Goal: Find specific page/section: Find specific page/section

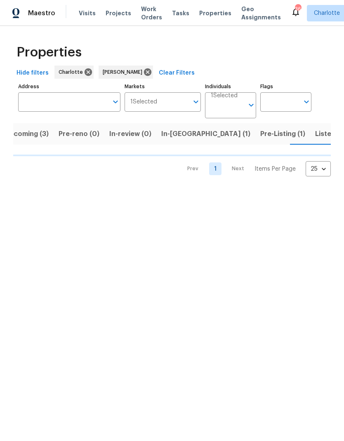
scroll to position [0, 14]
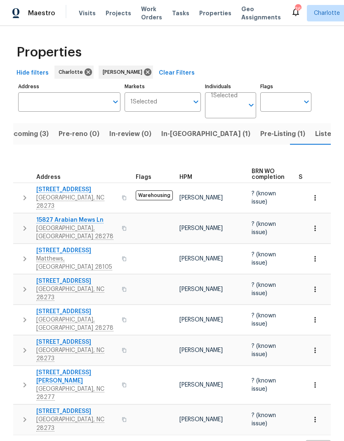
click at [176, 132] on span "In-reno (1)" at bounding box center [205, 134] width 89 height 12
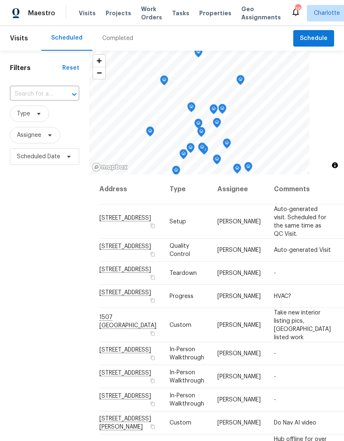
click at [141, 12] on span "Work Orders" at bounding box center [151, 13] width 21 height 16
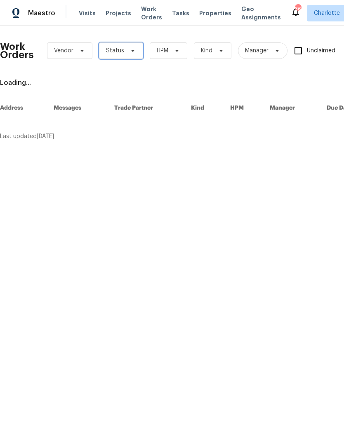
click at [127, 51] on span at bounding box center [131, 50] width 9 height 7
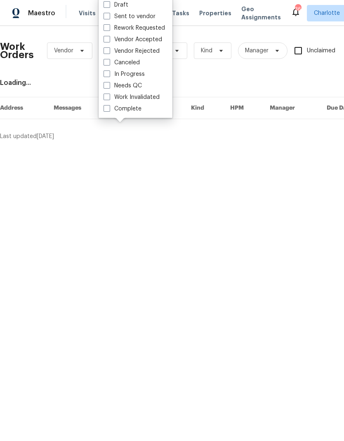
click at [137, 84] on label "Needs QC" at bounding box center [122, 86] width 38 height 8
click at [109, 84] on input "Needs QC" at bounding box center [105, 84] width 5 height 5
checkbox input "true"
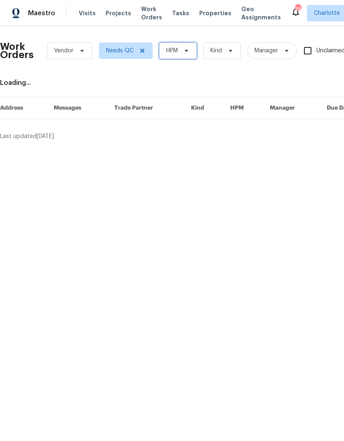
click at [181, 52] on span at bounding box center [185, 50] width 9 height 7
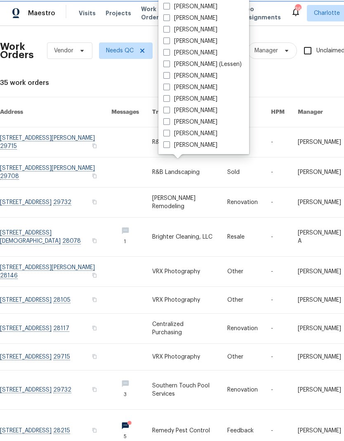
scroll to position [102, 0]
click at [195, 147] on label "[PERSON_NAME]" at bounding box center [190, 145] width 54 height 8
click at [169, 146] on input "[PERSON_NAME]" at bounding box center [165, 143] width 5 height 5
checkbox input "true"
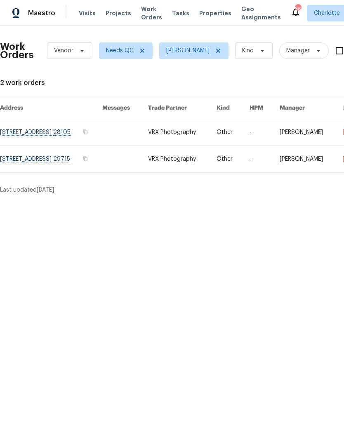
click at [39, 10] on span "Maestro" at bounding box center [41, 13] width 27 height 8
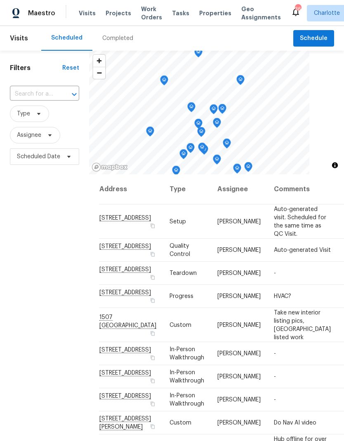
click at [122, 36] on div "Completed" at bounding box center [117, 38] width 31 height 8
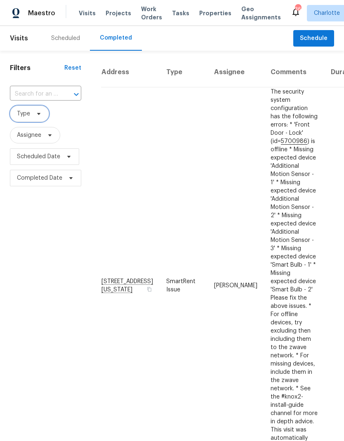
click at [38, 121] on span "Type" at bounding box center [29, 114] width 39 height 16
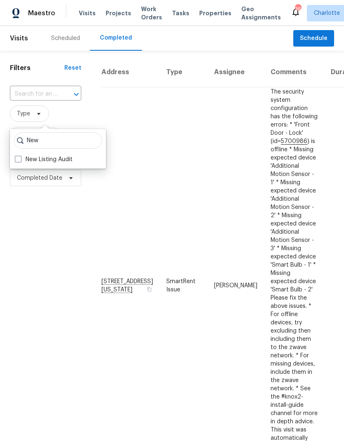
type input "New"
click at [59, 156] on label "New Listing Audit" at bounding box center [44, 159] width 58 height 8
click at [20, 156] on input "New Listing Audit" at bounding box center [17, 157] width 5 height 5
checkbox input "true"
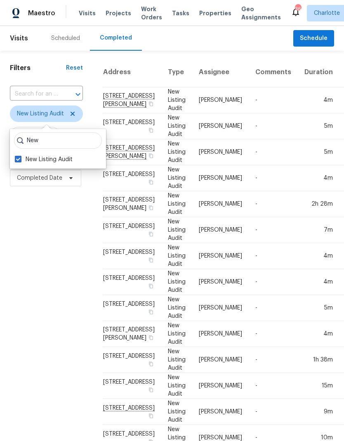
click at [25, 230] on div "Filters Reset ​ New Listing Audit Assignee Scheduled Date Completed Date" at bounding box center [46, 340] width 93 height 578
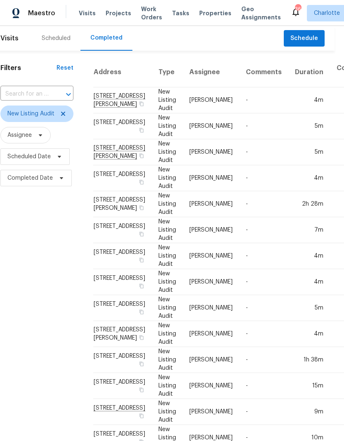
scroll to position [0, 9]
click at [22, 232] on div "Filters Reset ​ New Listing Audit Assignee Scheduled Date Completed Date" at bounding box center [37, 340] width 93 height 578
click at [105, 191] on td "3915 Cameron Run Ln, Matthews, NC 28105" at bounding box center [123, 178] width 59 height 26
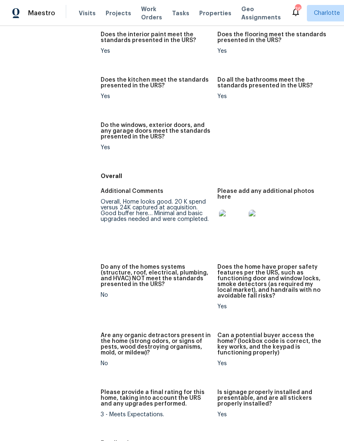
scroll to position [464, 0]
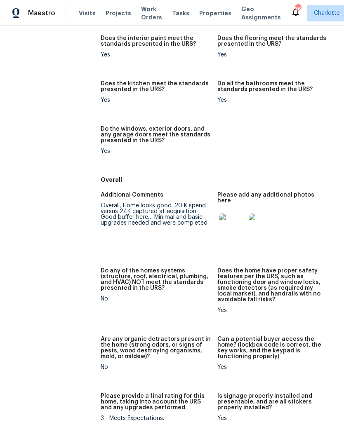
click at [226, 214] on img at bounding box center [232, 227] width 26 height 26
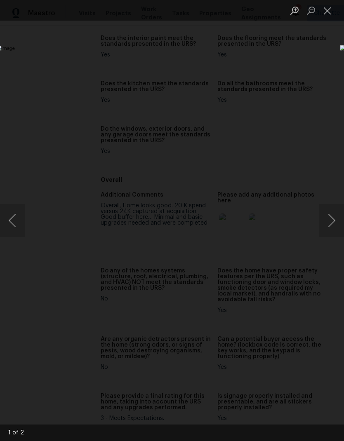
click at [331, 221] on button "Next image" at bounding box center [331, 220] width 25 height 33
click at [16, 228] on button "Previous image" at bounding box center [12, 220] width 25 height 33
click at [327, 10] on button "Close lightbox" at bounding box center [327, 10] width 16 height 14
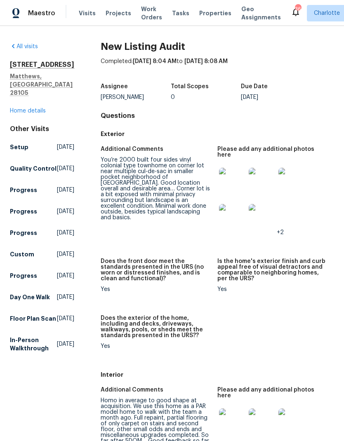
scroll to position [0, 0]
click at [35, 19] on div "Maestro" at bounding box center [27, 13] width 55 height 16
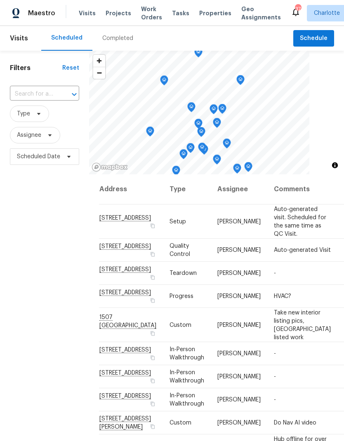
click at [116, 40] on div "Completed" at bounding box center [117, 38] width 31 height 8
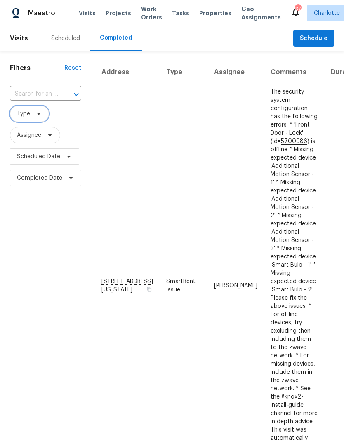
click at [40, 113] on icon at bounding box center [38, 113] width 7 height 7
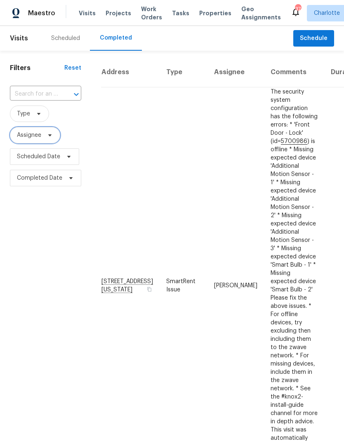
click at [50, 141] on span "Assignee" at bounding box center [35, 135] width 50 height 16
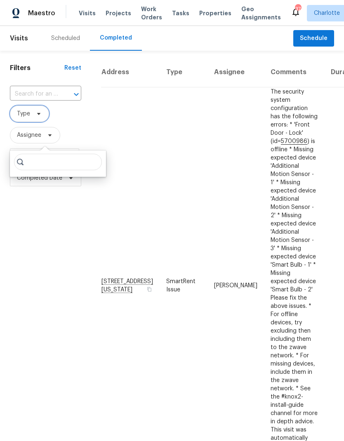
click at [37, 116] on icon at bounding box center [38, 113] width 7 height 7
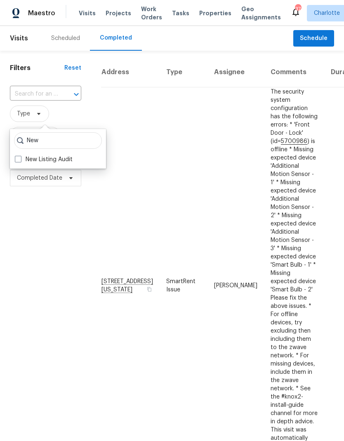
type input "New"
click at [22, 160] on label "New Listing Audit" at bounding box center [44, 159] width 58 height 8
click at [20, 160] on input "New Listing Audit" at bounding box center [17, 157] width 5 height 5
checkbox input "true"
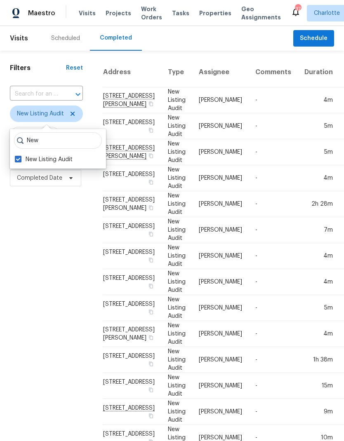
click at [73, 289] on div "Filters Reset ​ New Listing Audit Assignee Scheduled Date Completed Date" at bounding box center [46, 340] width 93 height 578
click at [118, 129] on td "8001 Briardale Dr, Charlotte, NC 28212" at bounding box center [132, 126] width 59 height 26
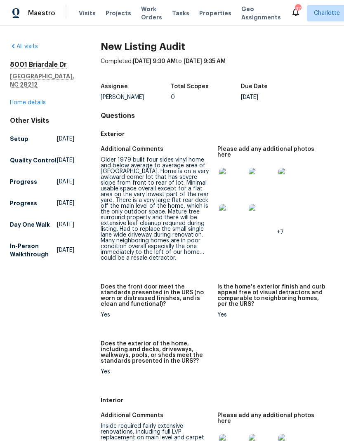
click at [236, 176] on img at bounding box center [232, 181] width 26 height 26
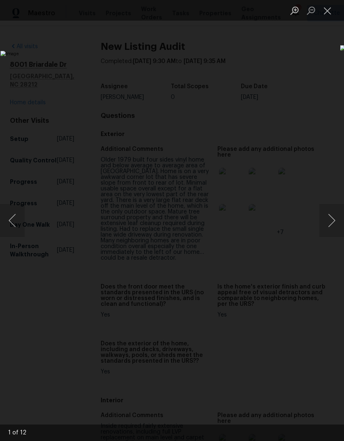
click at [329, 221] on button "Next image" at bounding box center [331, 220] width 25 height 33
click at [327, 215] on button "Next image" at bounding box center [331, 220] width 25 height 33
click at [329, 219] on button "Next image" at bounding box center [331, 220] width 25 height 33
click at [325, 212] on button "Next image" at bounding box center [331, 220] width 25 height 33
click at [327, 209] on button "Next image" at bounding box center [331, 220] width 25 height 33
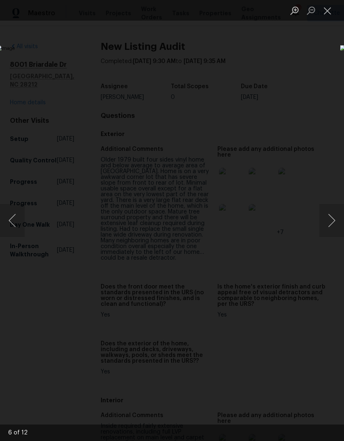
click at [325, 212] on button "Next image" at bounding box center [331, 220] width 25 height 33
click at [329, 210] on button "Next image" at bounding box center [331, 220] width 25 height 33
click at [329, 211] on button "Next image" at bounding box center [331, 220] width 25 height 33
click at [332, 217] on button "Next image" at bounding box center [331, 220] width 25 height 33
click at [331, 217] on button "Next image" at bounding box center [331, 220] width 25 height 33
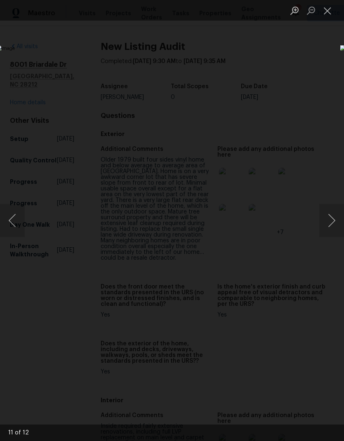
click at [325, 11] on button "Close lightbox" at bounding box center [327, 10] width 16 height 14
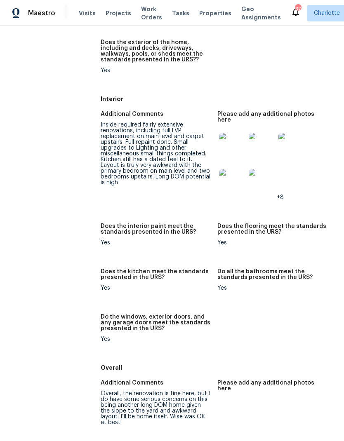
scroll to position [289, 0]
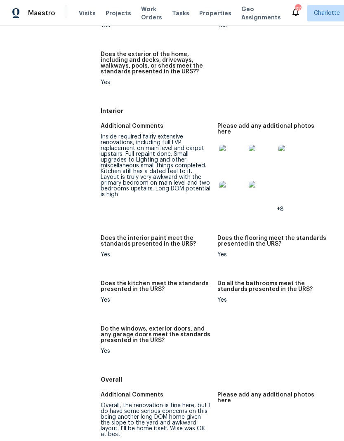
click at [234, 156] on img at bounding box center [232, 158] width 26 height 26
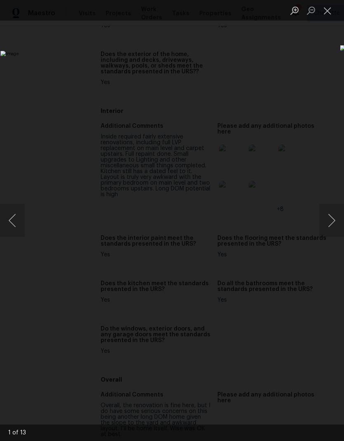
click at [329, 219] on button "Next image" at bounding box center [331, 220] width 25 height 33
click at [15, 220] on button "Previous image" at bounding box center [12, 220] width 25 height 33
click at [330, 220] on button "Next image" at bounding box center [331, 220] width 25 height 33
click at [331, 220] on button "Next image" at bounding box center [331, 220] width 25 height 33
click at [332, 221] on button "Next image" at bounding box center [331, 220] width 25 height 33
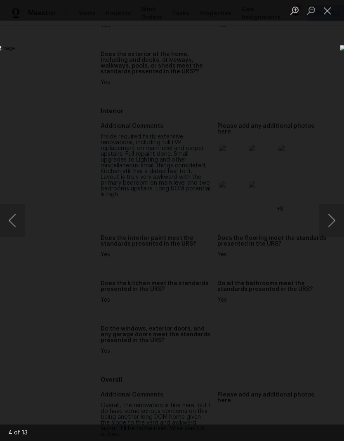
click at [329, 218] on button "Next image" at bounding box center [331, 220] width 25 height 33
click at [17, 221] on button "Previous image" at bounding box center [12, 220] width 25 height 33
click at [331, 222] on button "Next image" at bounding box center [331, 220] width 25 height 33
click at [330, 225] on button "Next image" at bounding box center [331, 220] width 25 height 33
click at [331, 224] on button "Next image" at bounding box center [331, 220] width 25 height 33
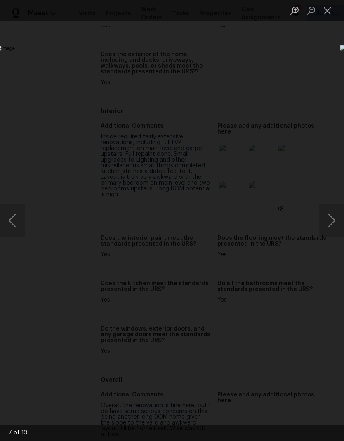
click at [332, 225] on button "Next image" at bounding box center [331, 220] width 25 height 33
click at [16, 230] on button "Previous image" at bounding box center [12, 220] width 25 height 33
click at [328, 224] on button "Next image" at bounding box center [331, 220] width 25 height 33
click at [332, 224] on button "Next image" at bounding box center [331, 220] width 25 height 33
click at [67, 290] on img "Lightbox" at bounding box center [132, 220] width 273 height 351
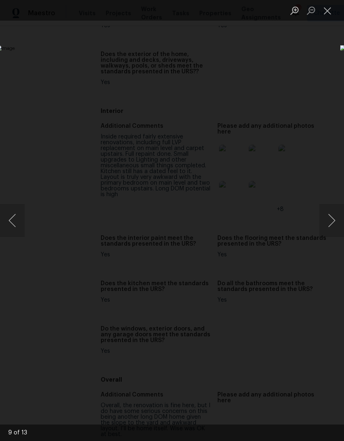
click at [333, 225] on button "Next image" at bounding box center [331, 220] width 25 height 33
click at [12, 217] on button "Previous image" at bounding box center [12, 220] width 25 height 33
click at [328, 226] on button "Next image" at bounding box center [331, 220] width 25 height 33
click at [331, 228] on button "Next image" at bounding box center [331, 220] width 25 height 33
click at [328, 223] on button "Next image" at bounding box center [331, 220] width 25 height 33
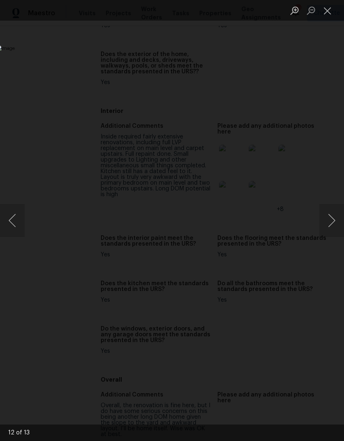
click at [331, 227] on button "Next image" at bounding box center [331, 220] width 25 height 33
click at [330, 228] on button "Next image" at bounding box center [331, 220] width 25 height 33
click at [329, 227] on button "Next image" at bounding box center [331, 220] width 25 height 33
click at [329, 228] on button "Next image" at bounding box center [331, 220] width 25 height 33
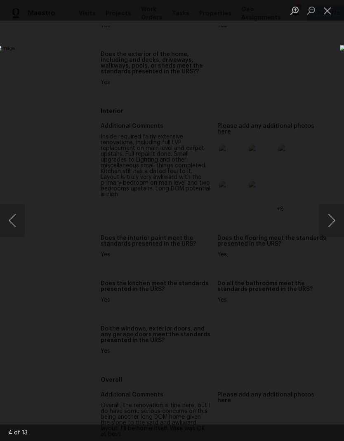
click at [329, 227] on button "Next image" at bounding box center [331, 220] width 25 height 33
click at [330, 226] on button "Next image" at bounding box center [331, 220] width 25 height 33
click at [17, 219] on button "Previous image" at bounding box center [12, 220] width 25 height 33
click at [329, 228] on button "Next image" at bounding box center [331, 220] width 25 height 33
click at [330, 227] on button "Next image" at bounding box center [331, 220] width 25 height 33
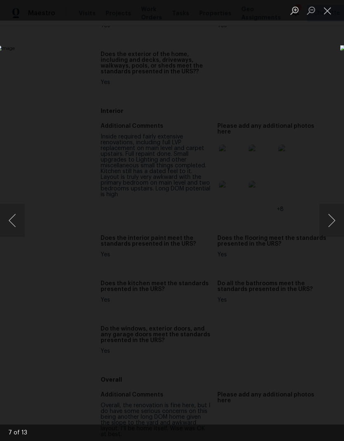
click at [329, 226] on button "Next image" at bounding box center [331, 220] width 25 height 33
click at [328, 228] on button "Next image" at bounding box center [331, 220] width 25 height 33
click at [328, 229] on button "Next image" at bounding box center [331, 220] width 25 height 33
click at [330, 7] on button "Close lightbox" at bounding box center [327, 10] width 16 height 14
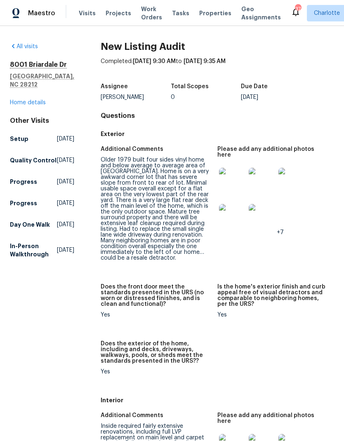
scroll to position [0, 0]
click at [45, 10] on span "Maestro" at bounding box center [41, 13] width 27 height 8
